Goal: Transaction & Acquisition: Purchase product/service

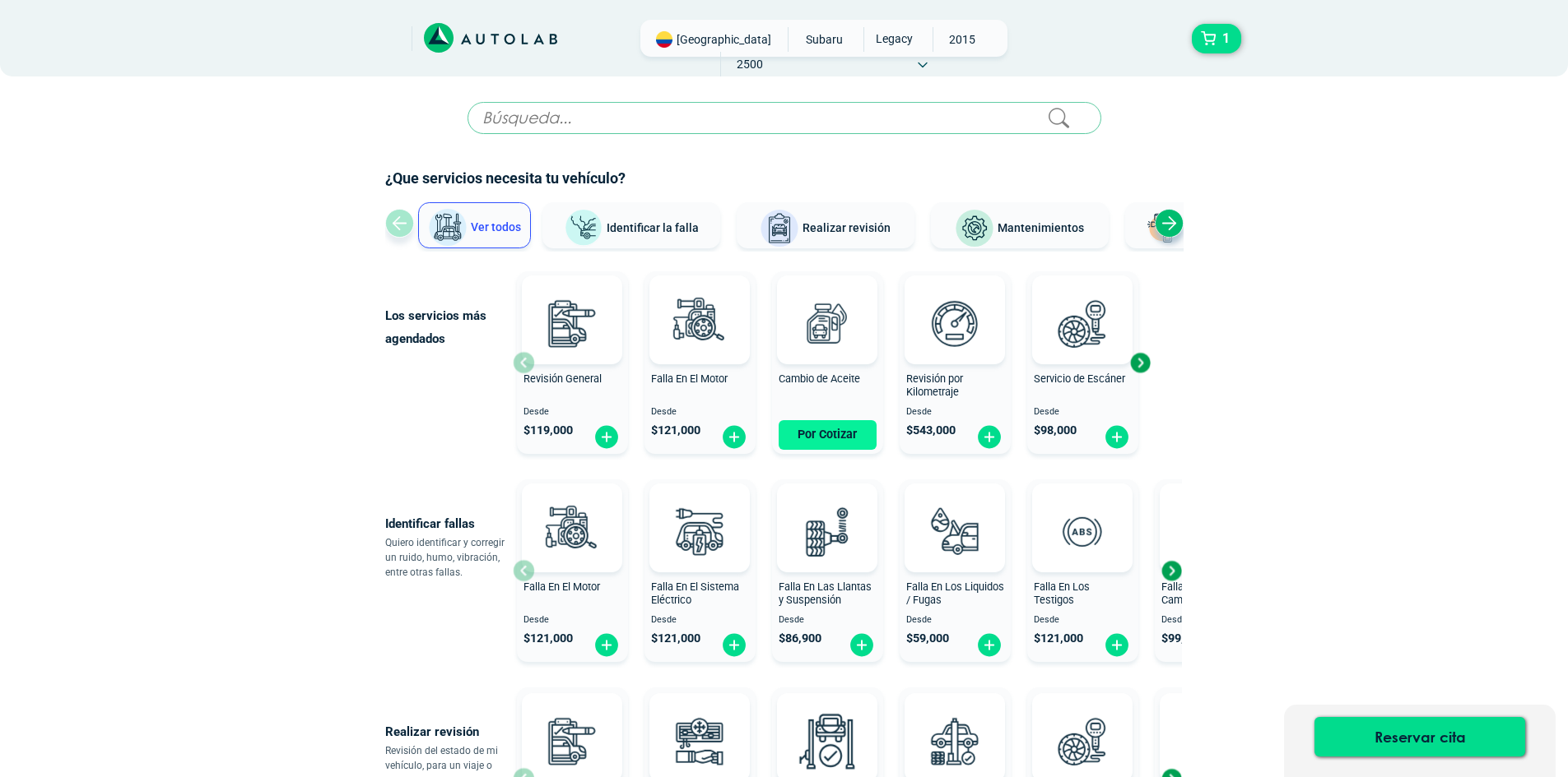
click at [810, 439] on button "Por Cotizar" at bounding box center [827, 435] width 98 height 30
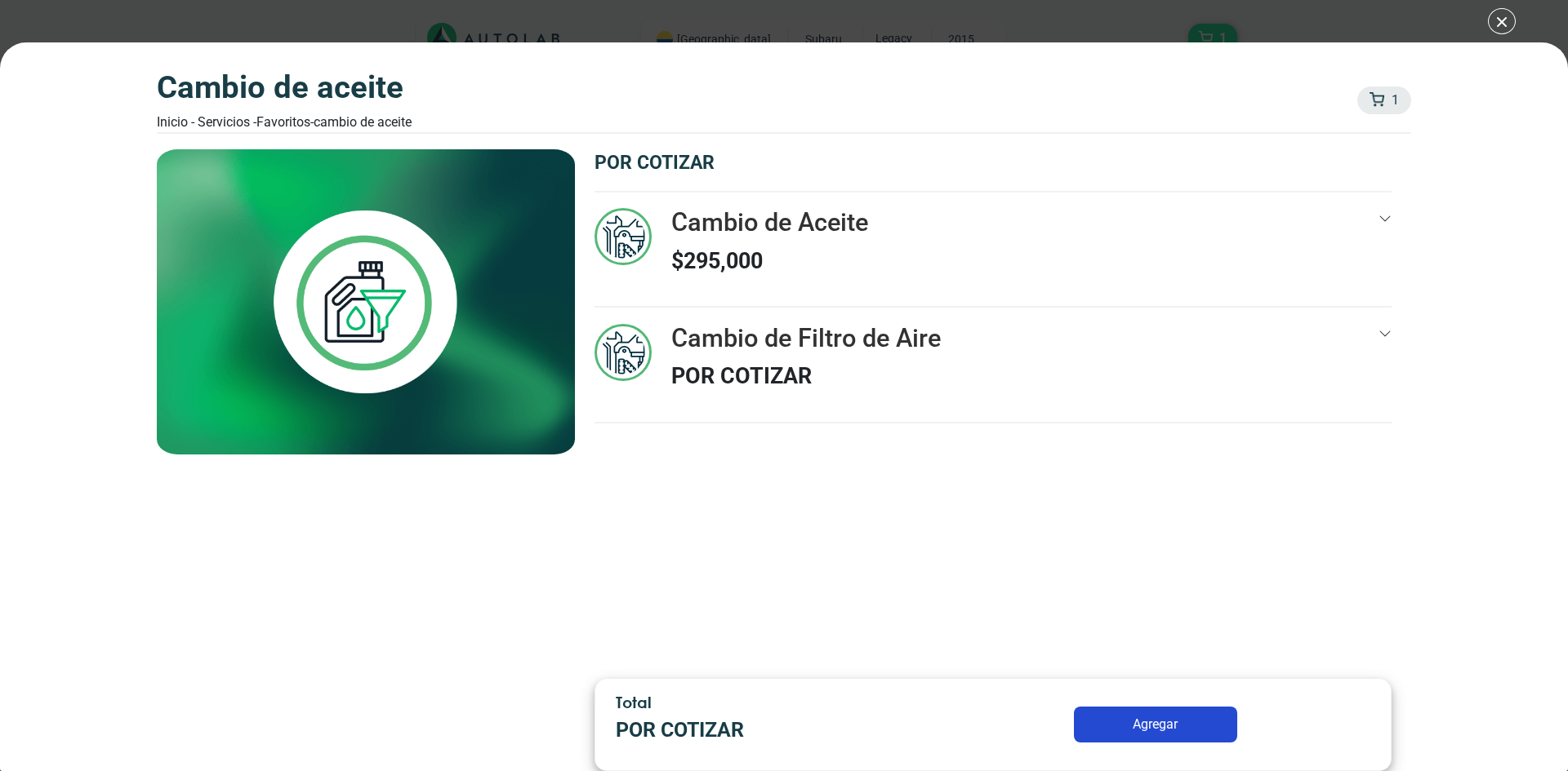
click at [1281, 351] on div "Cambio de Filtro de Aire POR COTIZAR" at bounding box center [993, 372] width 797 height 98
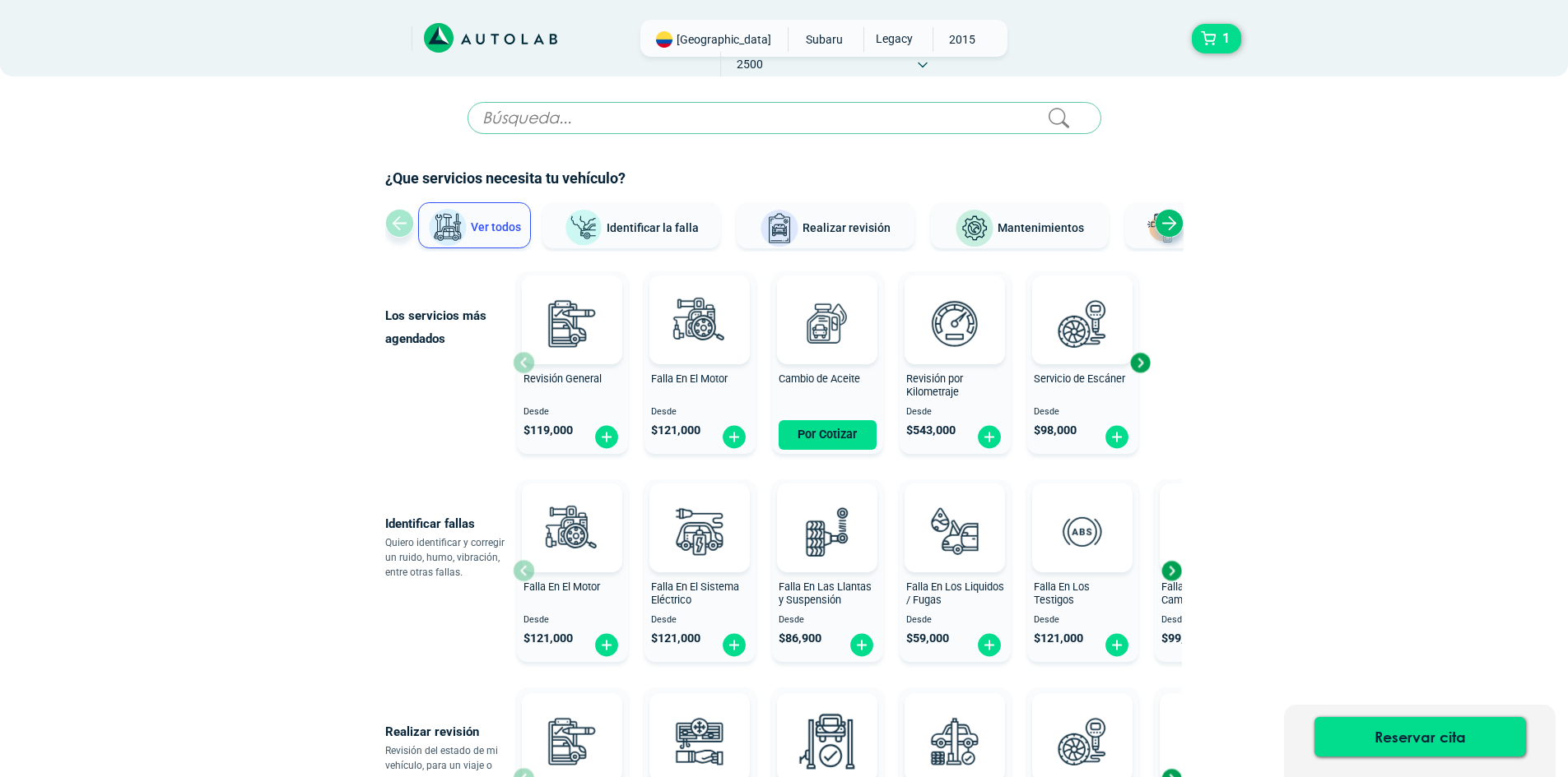
click at [1136, 363] on div "Next slide" at bounding box center [1139, 363] width 25 height 25
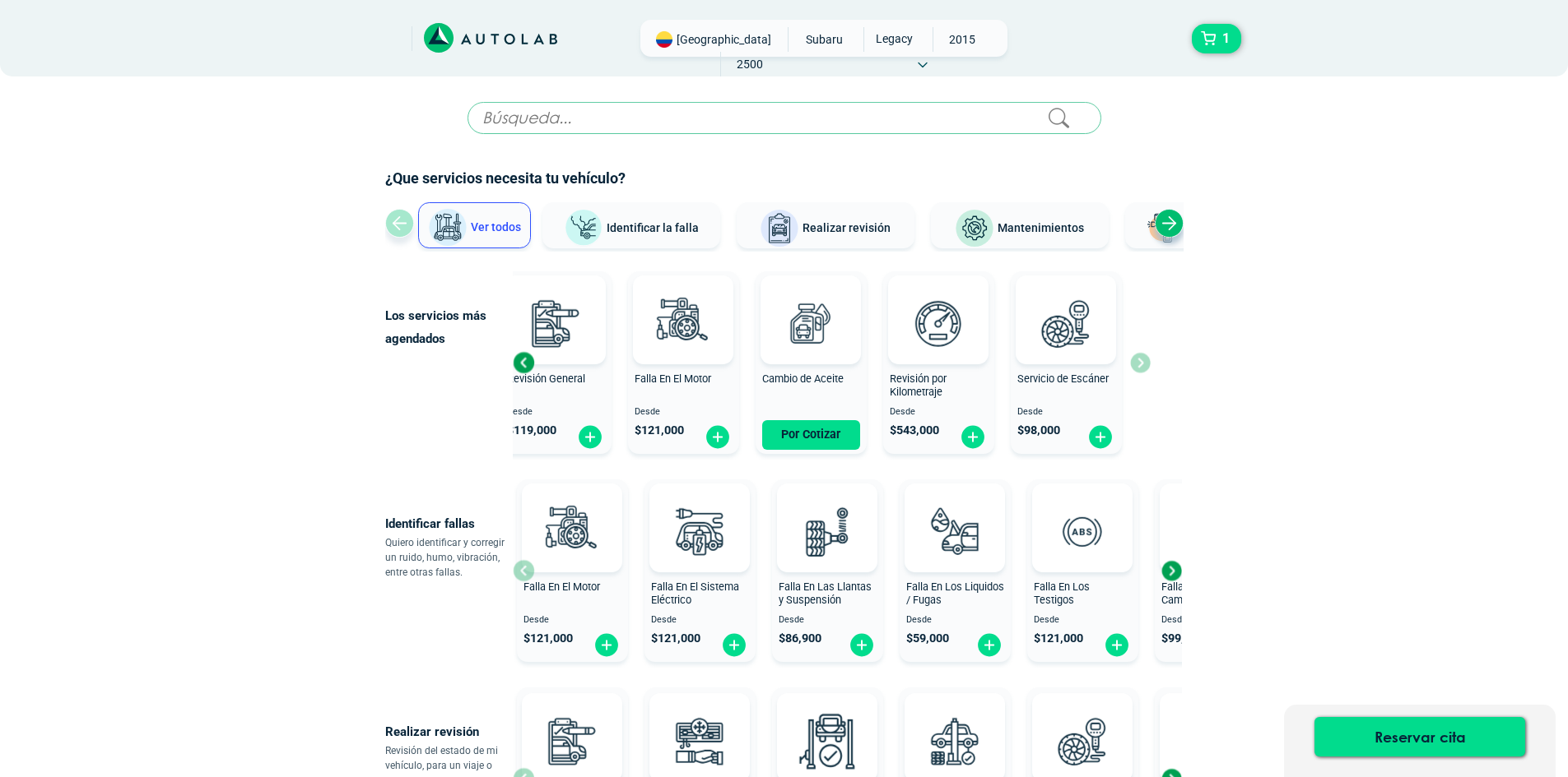
click at [525, 366] on div "Previous slide" at bounding box center [523, 363] width 25 height 25
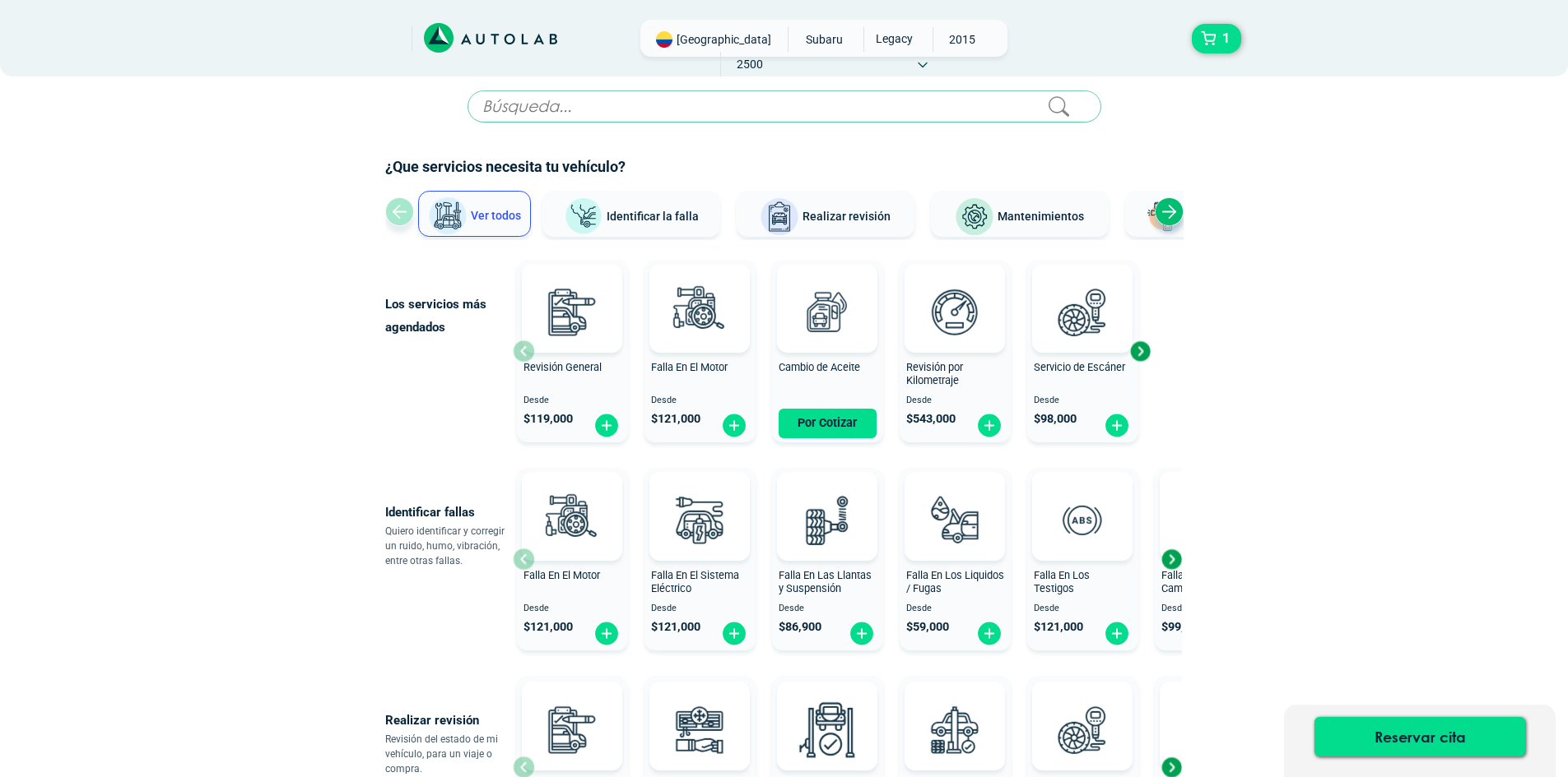
scroll to position [164, 0]
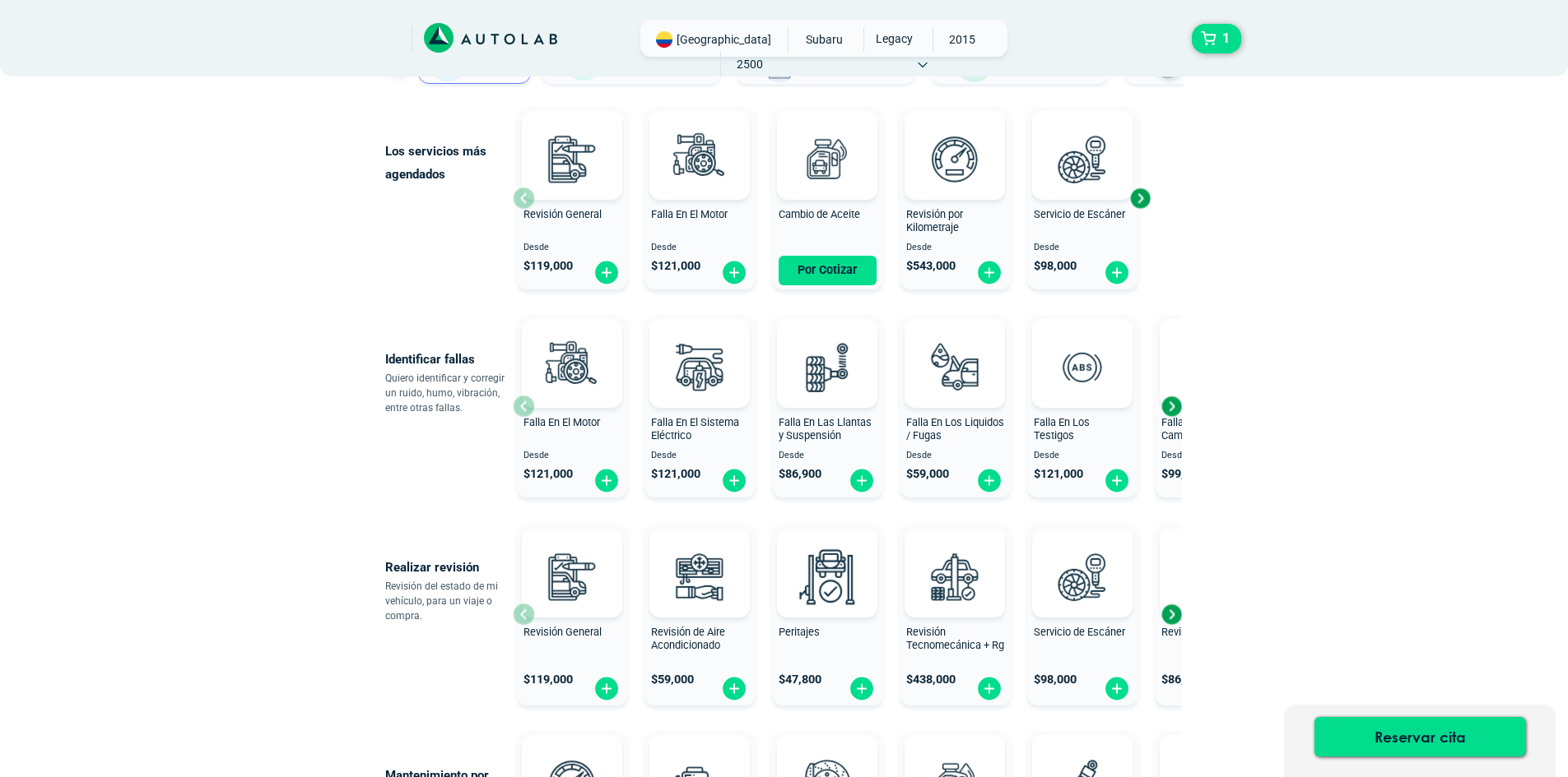
click at [1171, 408] on div "Next slide" at bounding box center [1170, 406] width 25 height 25
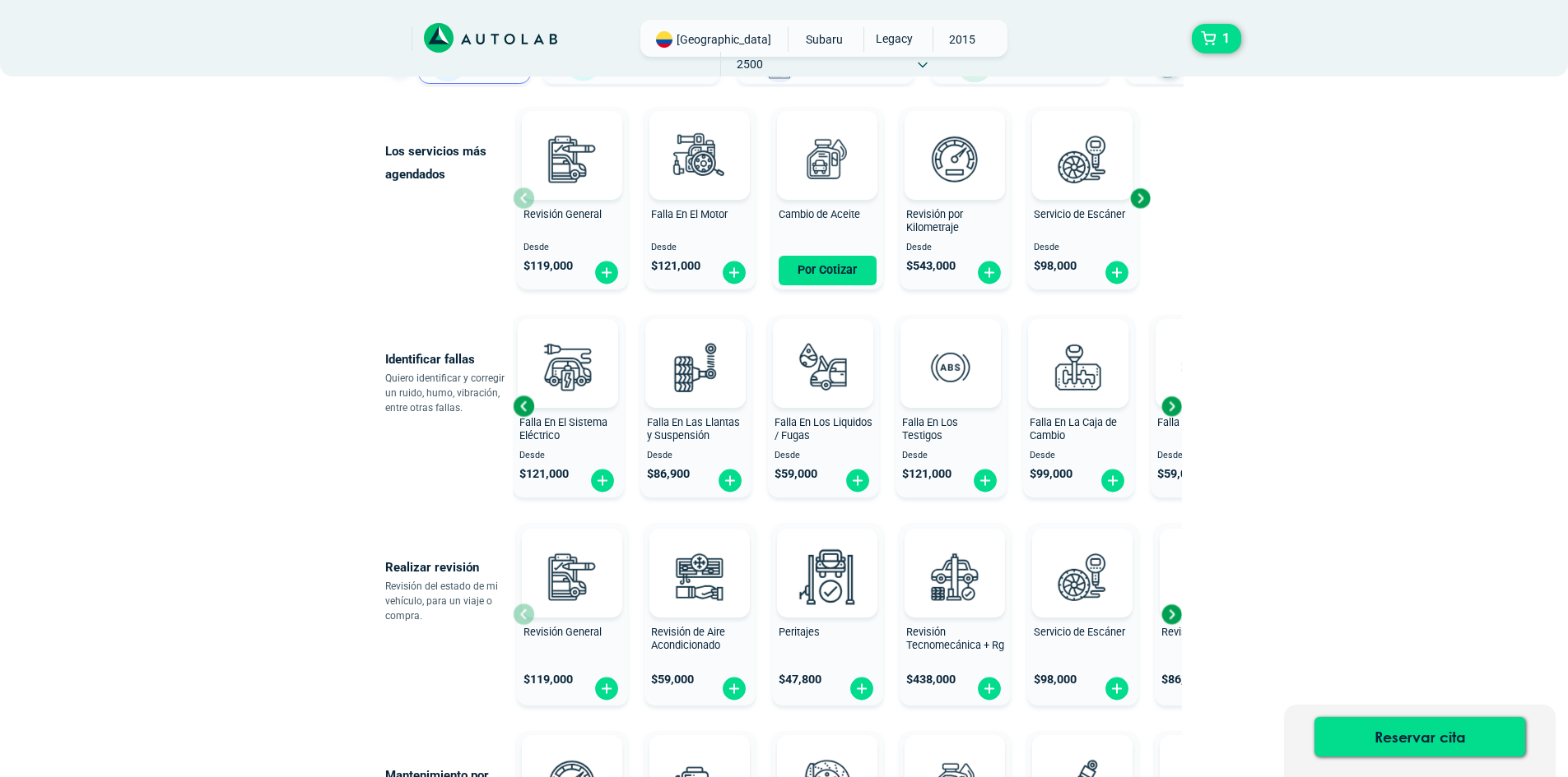
click at [1171, 408] on div "Next slide" at bounding box center [1170, 406] width 25 height 25
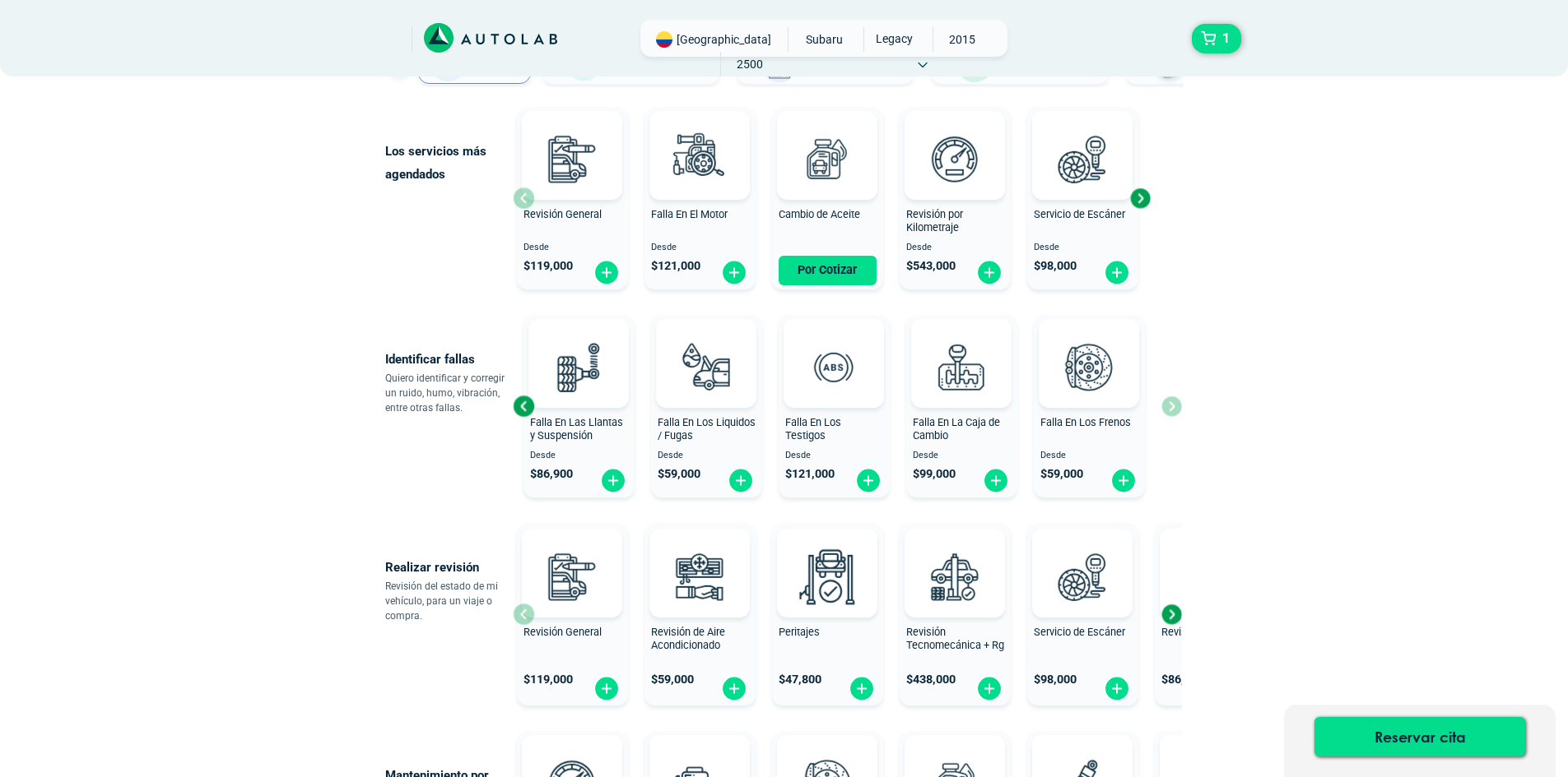
click at [1171, 408] on div "Falla En El Motor Desde $ 121,000 Falla En El Sistema Eléctrico Desde $ 121,000…" at bounding box center [847, 406] width 669 height 196
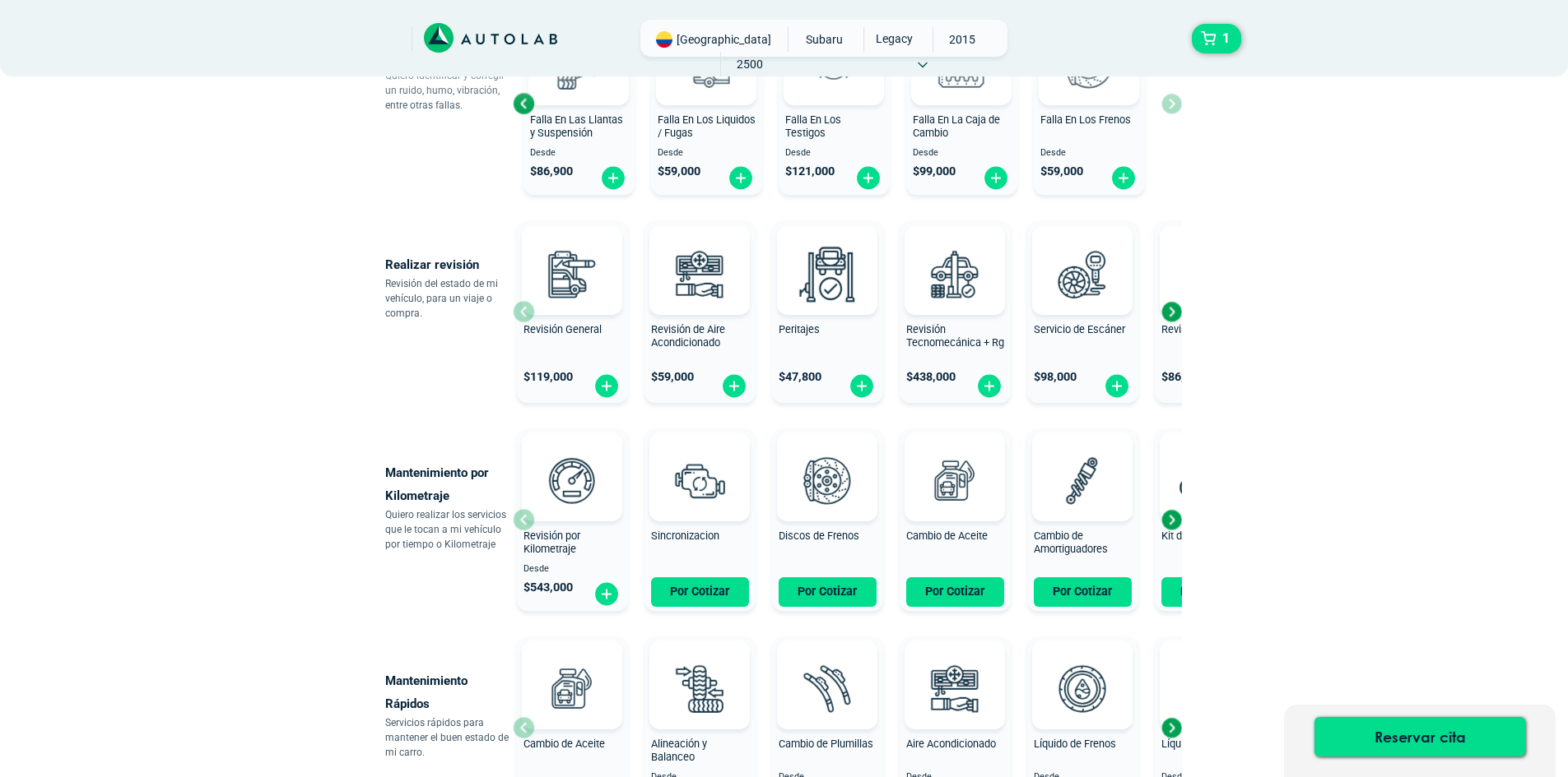
scroll to position [576, 0]
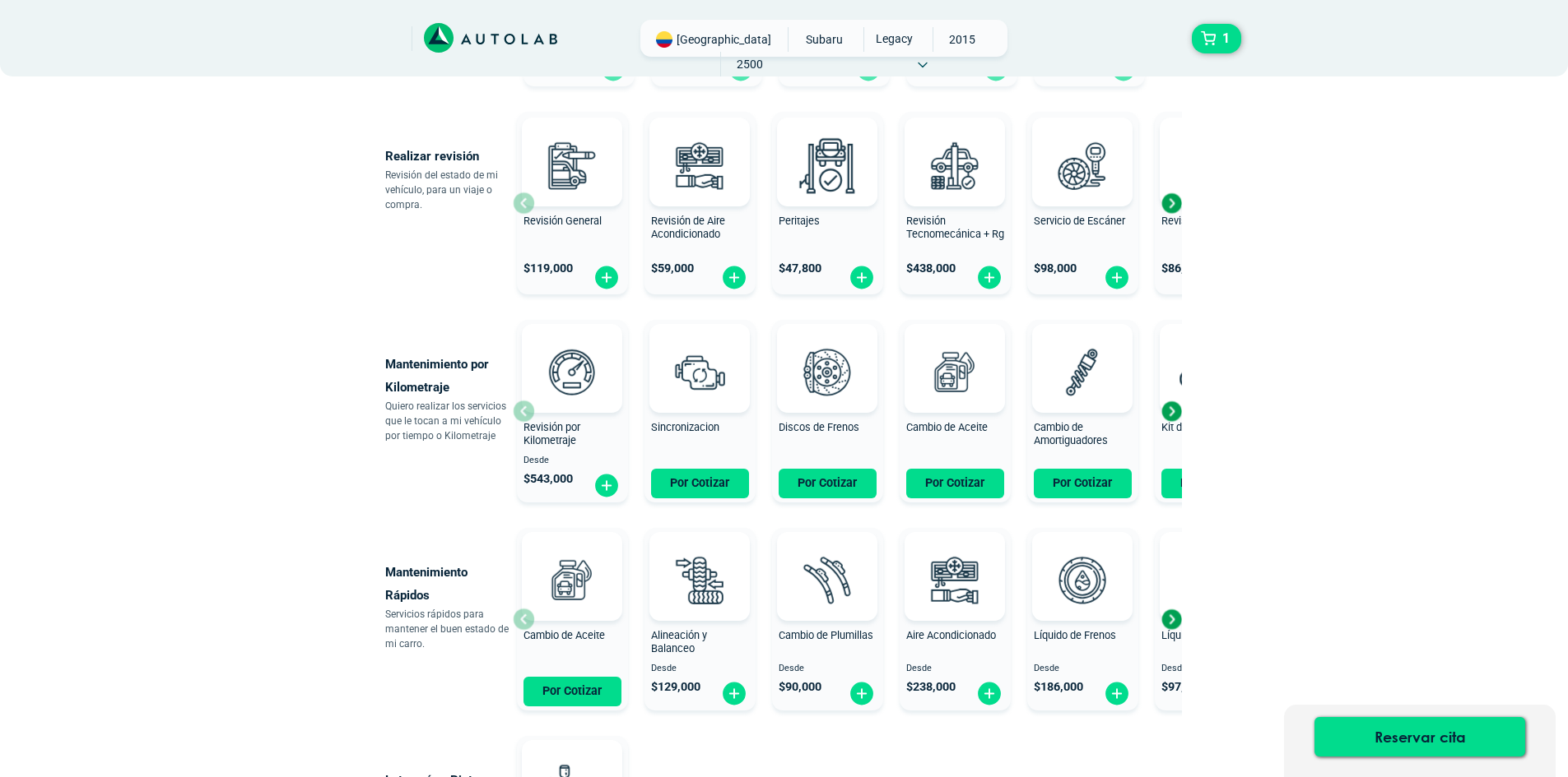
click at [1172, 414] on div "Next slide" at bounding box center [1170, 411] width 25 height 25
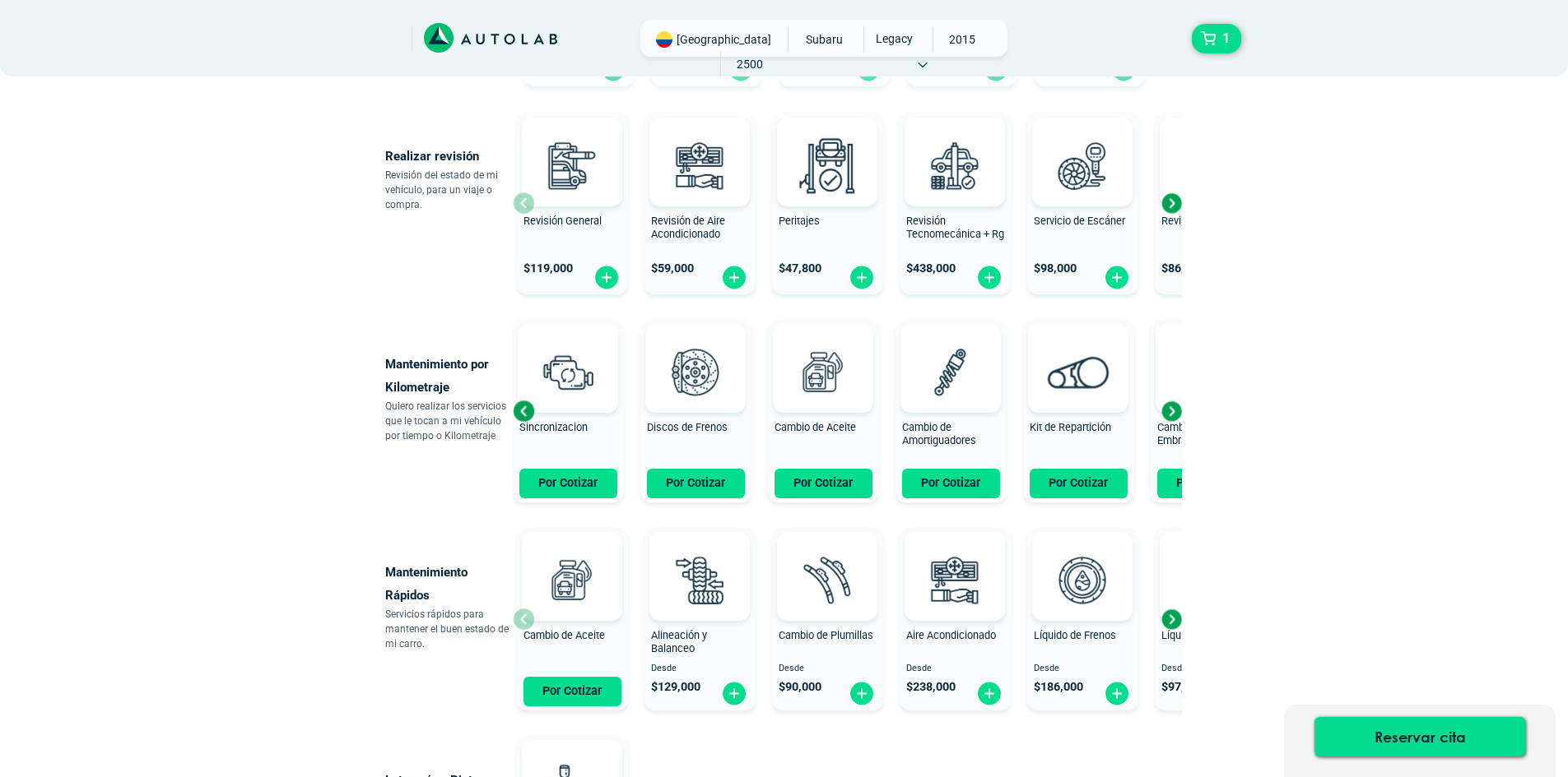
click at [1172, 414] on div "Next slide" at bounding box center [1170, 411] width 25 height 25
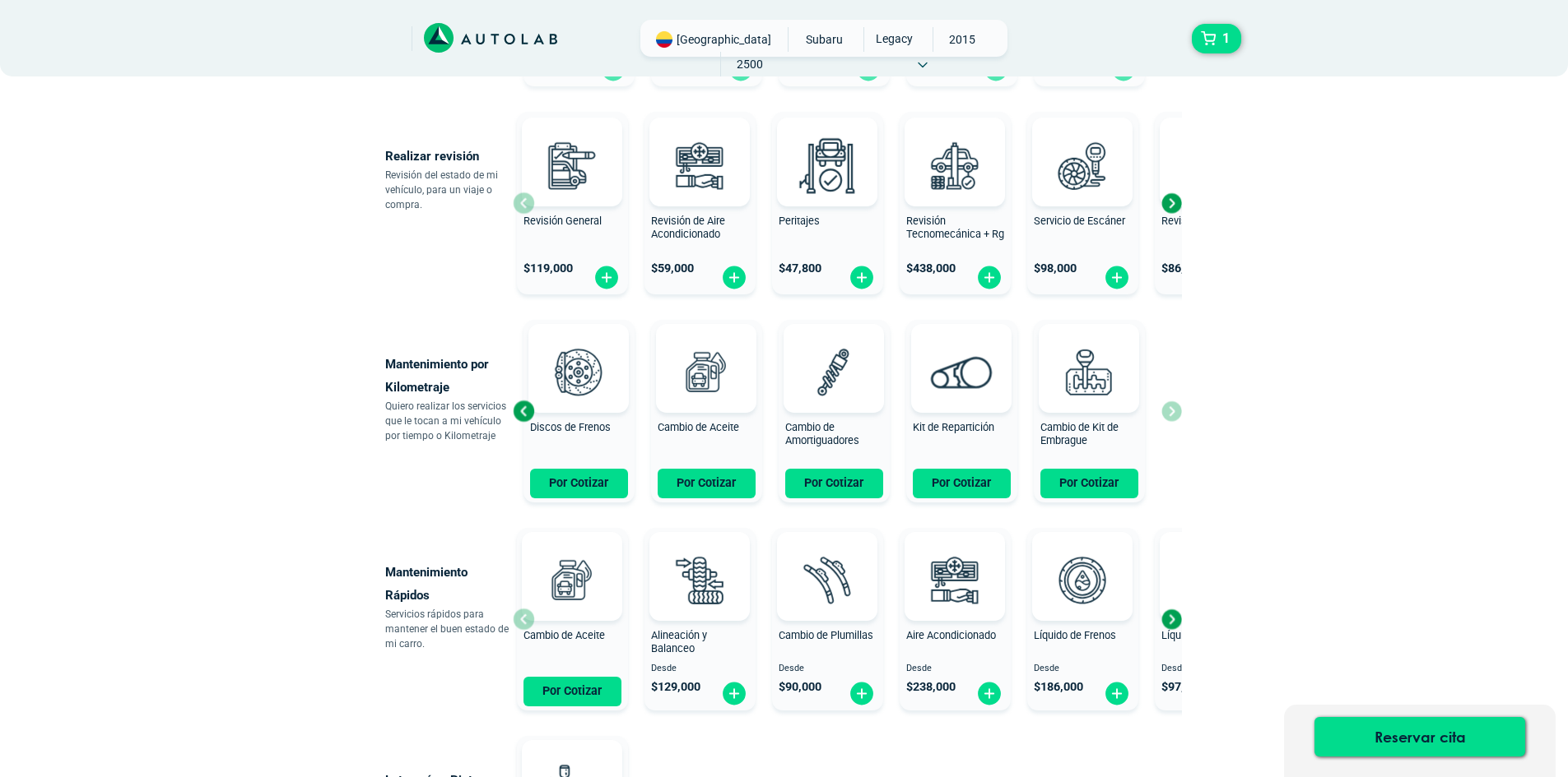
click at [1172, 414] on div "Revisión por Kilometraje Desde $ 543,000 Sincronizacion Por Cotizar Discos de F…" at bounding box center [847, 411] width 669 height 196
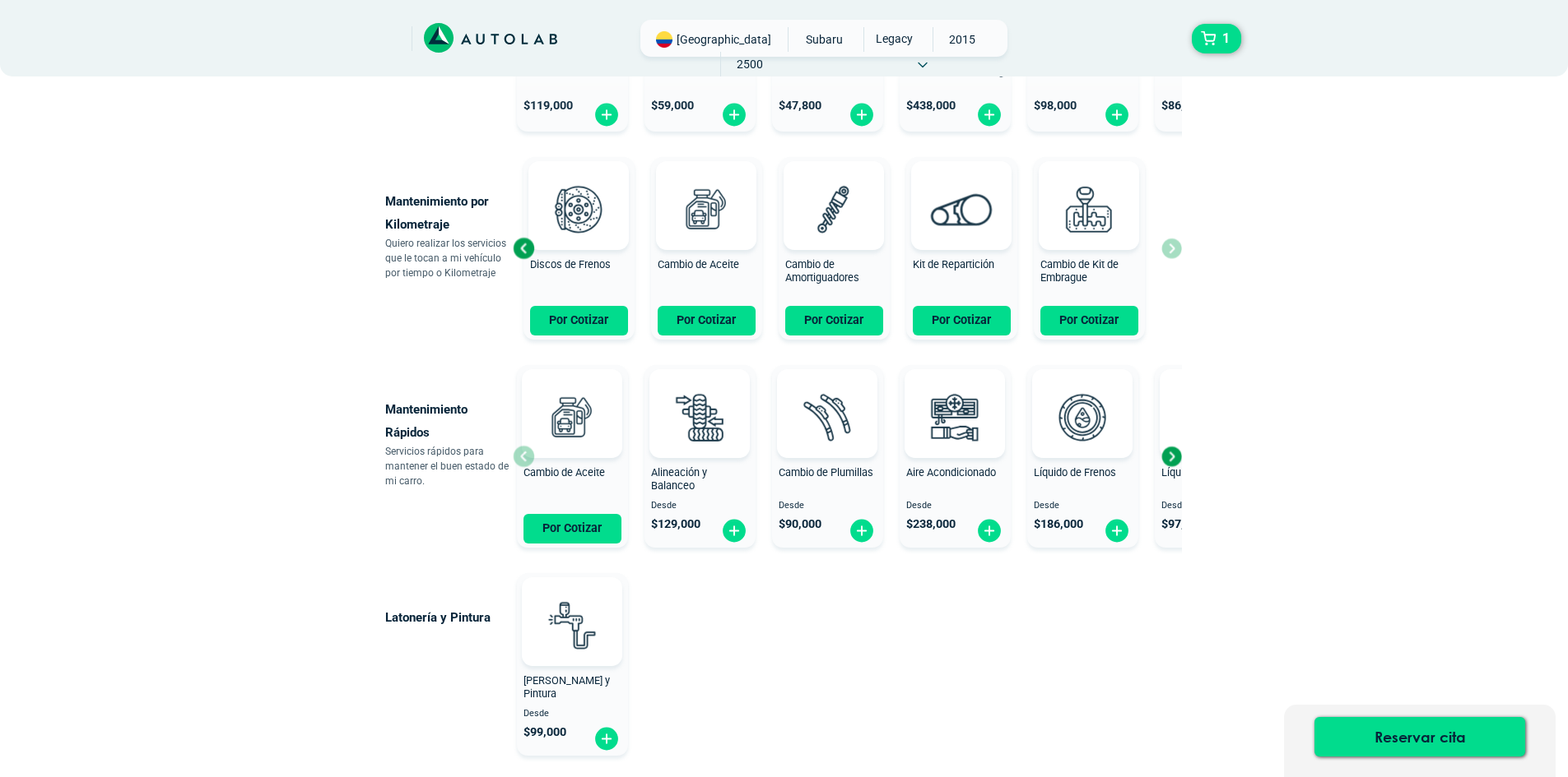
scroll to position [741, 0]
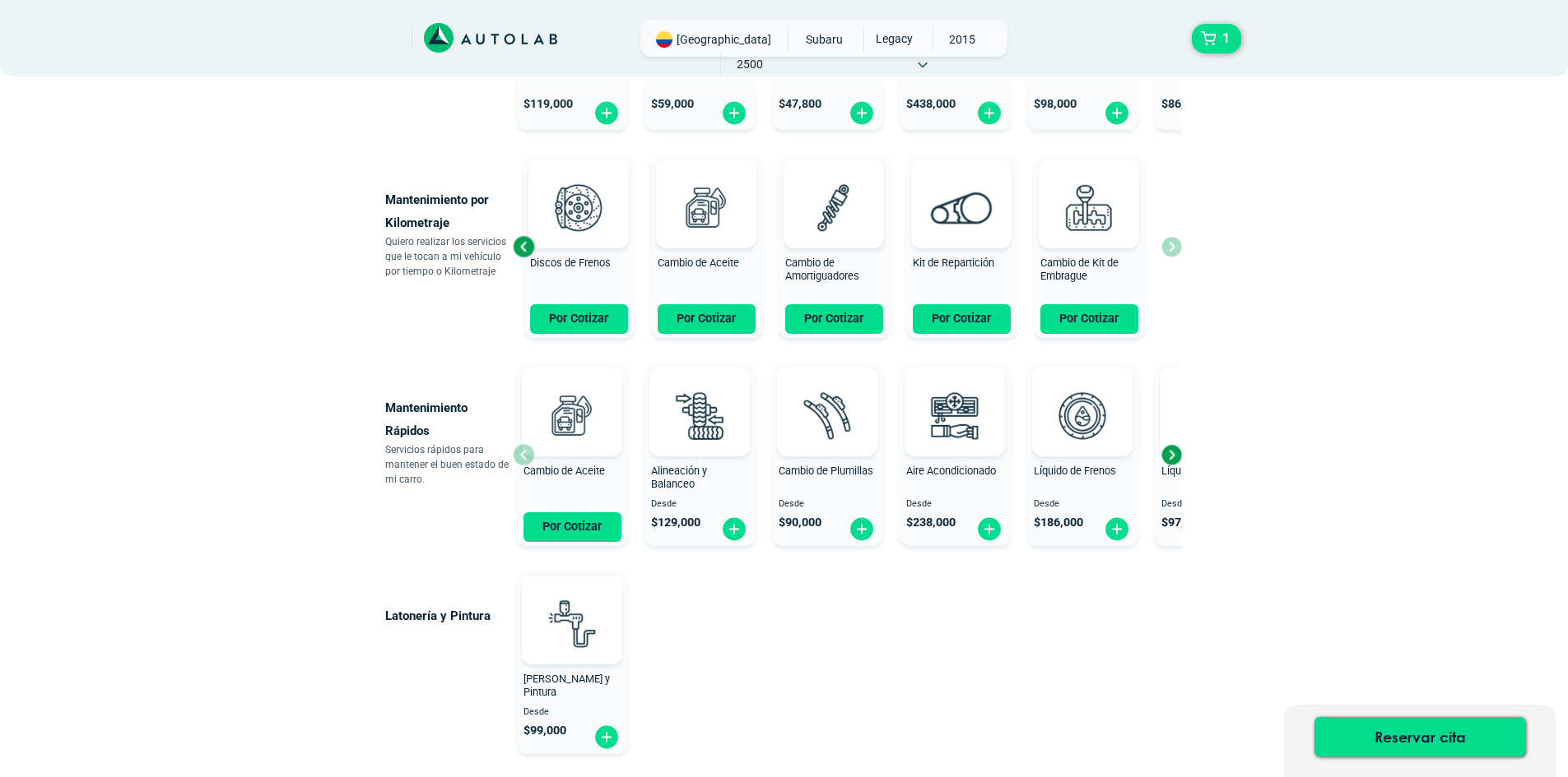
click at [1180, 460] on div "Next slide" at bounding box center [1170, 454] width 25 height 25
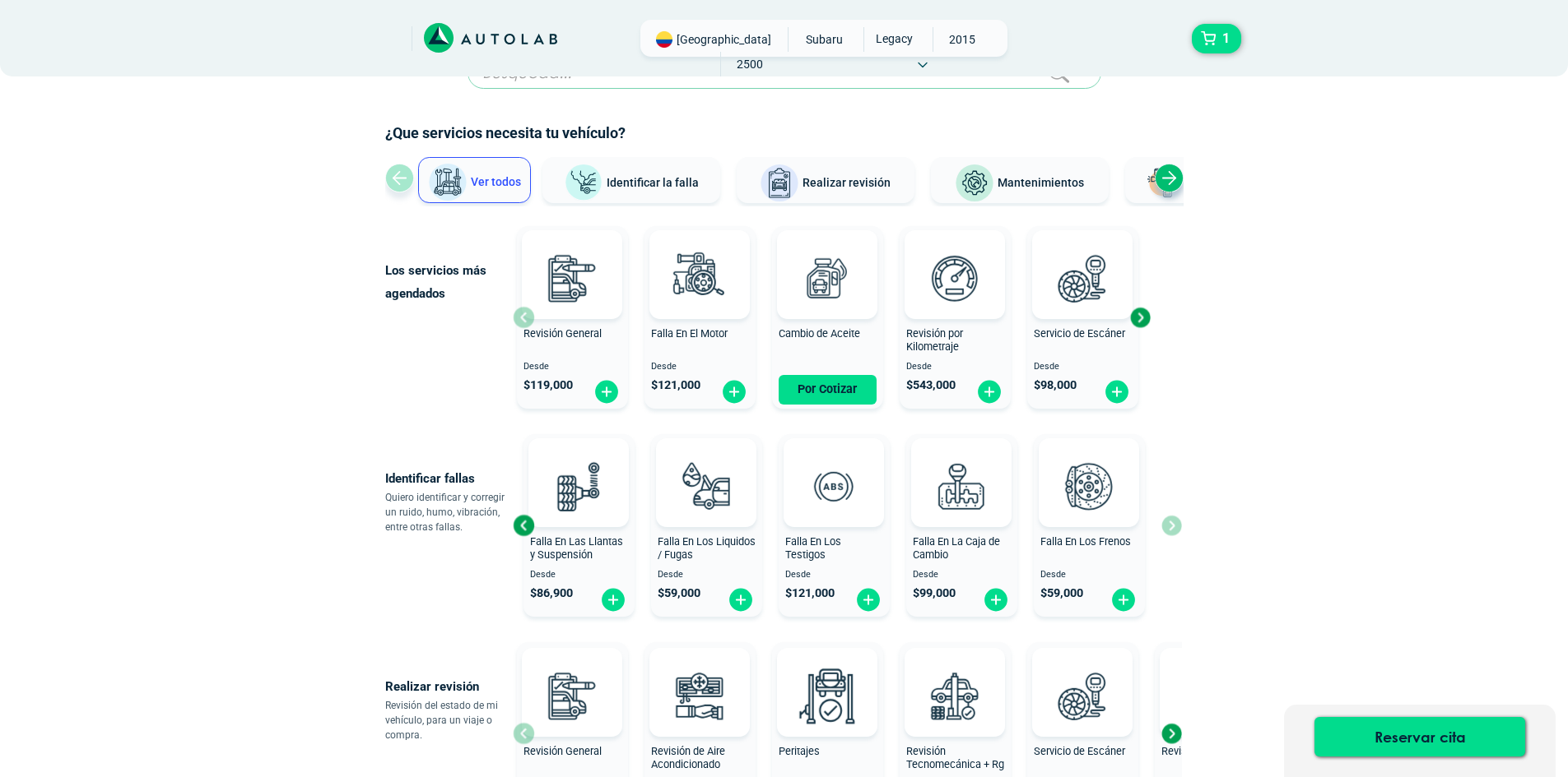
scroll to position [0, 0]
